Goal: Task Accomplishment & Management: Use online tool/utility

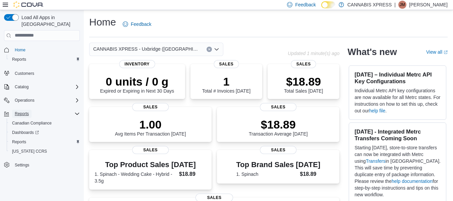
click at [27, 111] on span "Reports" at bounding box center [22, 113] width 14 height 5
click at [13, 139] on span "Reports" at bounding box center [19, 141] width 14 height 5
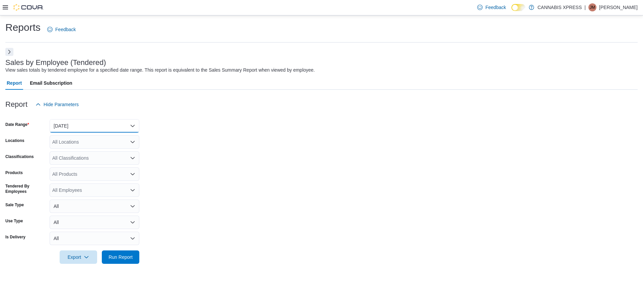
click at [83, 123] on button "[DATE]" at bounding box center [95, 125] width 90 height 13
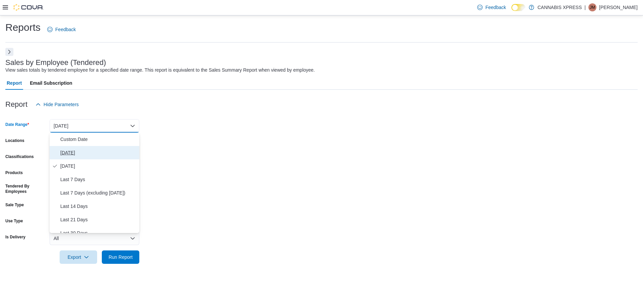
click at [72, 153] on span "[DATE]" at bounding box center [98, 153] width 76 height 8
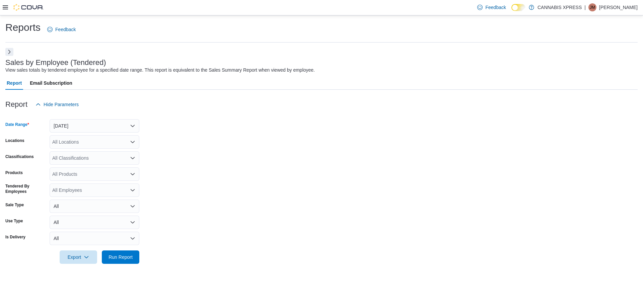
click at [76, 141] on div "All Locations" at bounding box center [95, 141] width 90 height 13
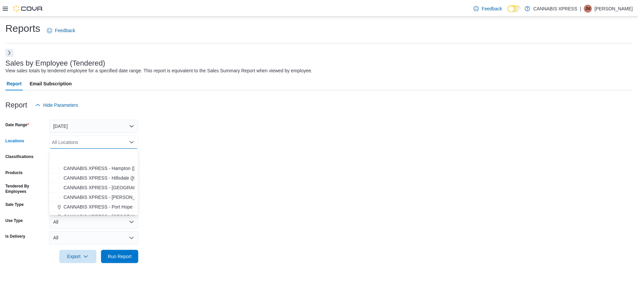
scroll to position [67, 0]
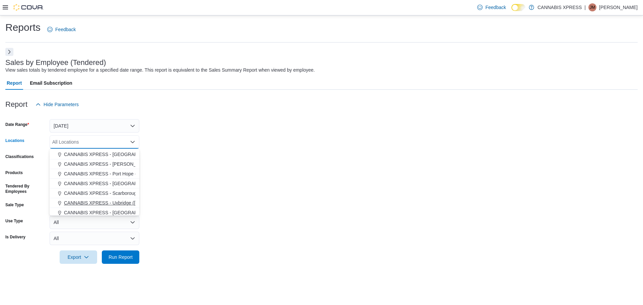
click at [116, 200] on span "CANNABIS XPRESS - Uxbridge ([GEOGRAPHIC_DATA])" at bounding box center [124, 203] width 121 height 7
click at [125, 200] on span "Run Report" at bounding box center [120, 256] width 29 height 13
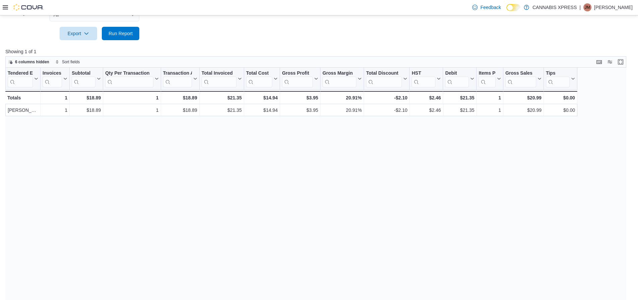
scroll to position [224, 0]
